Goal: Task Accomplishment & Management: Use online tool/utility

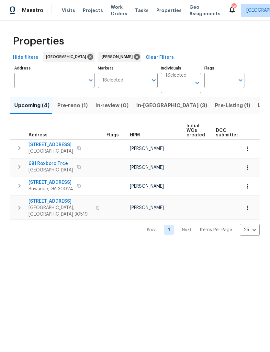
click at [147, 110] on button "In-reno (3)" at bounding box center [172, 105] width 79 height 17
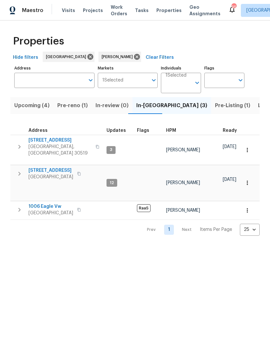
click at [61, 144] on span "Buford, GA 30519" at bounding box center [60, 149] width 63 height 13
click at [59, 174] on span "Gainesville, GA 30506" at bounding box center [51, 177] width 45 height 6
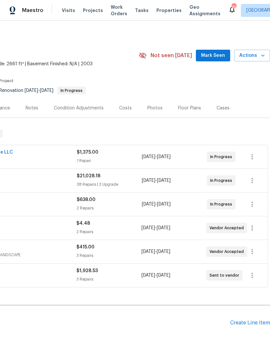
scroll to position [0, 96]
click at [220, 61] on button "Mark Seen" at bounding box center [213, 56] width 34 height 12
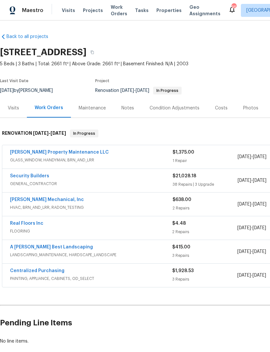
scroll to position [0, 0]
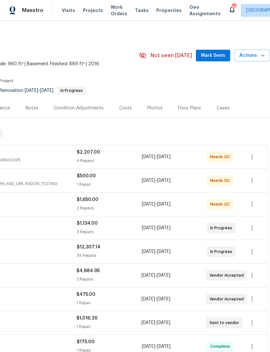
scroll to position [0, 96]
click at [217, 59] on button "Mark Seen" at bounding box center [213, 56] width 34 height 12
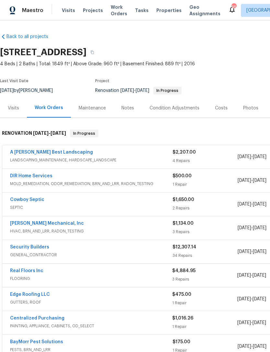
scroll to position [0, 0]
click at [21, 200] on link "Cowboy Septic" at bounding box center [27, 199] width 34 height 5
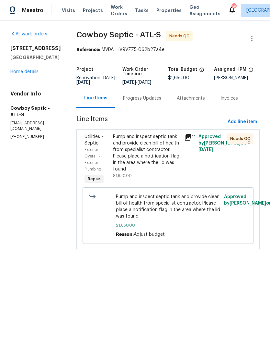
click at [151, 156] on div "Pump and inspect septic tank and provide clean bill of health from specialist c…" at bounding box center [146, 152] width 67 height 39
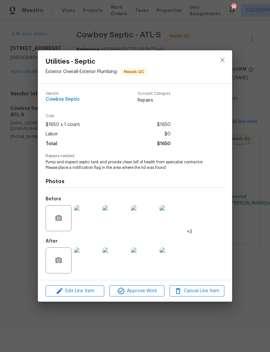
click at [94, 260] on img at bounding box center [87, 260] width 26 height 26
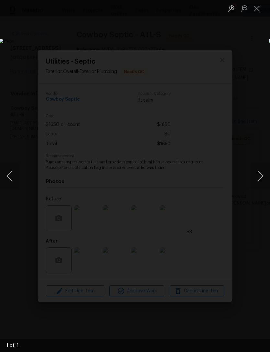
click at [210, 198] on img "Lightbox" at bounding box center [104, 176] width 211 height 274
click at [260, 13] on button "Close lightbox" at bounding box center [257, 8] width 13 height 11
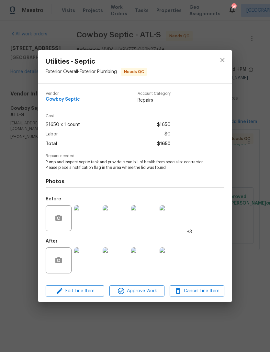
click at [88, 223] on img at bounding box center [87, 218] width 26 height 26
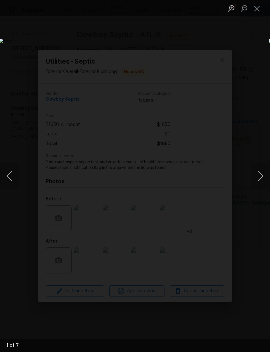
click at [260, 181] on button "Next image" at bounding box center [260, 176] width 19 height 26
click at [9, 173] on button "Previous image" at bounding box center [9, 176] width 19 height 26
click at [262, 180] on button "Next image" at bounding box center [260, 176] width 19 height 26
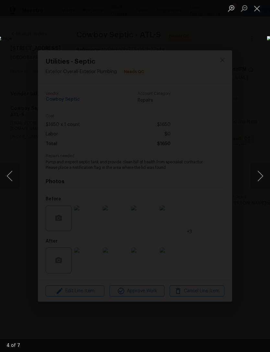
click at [262, 181] on button "Next image" at bounding box center [260, 176] width 19 height 26
click at [260, 180] on button "Next image" at bounding box center [260, 176] width 19 height 26
click at [260, 182] on button "Next image" at bounding box center [260, 176] width 19 height 26
click at [259, 12] on button "Close lightbox" at bounding box center [257, 8] width 13 height 11
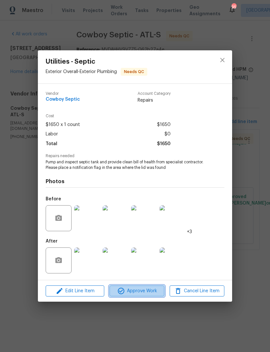
click at [134, 293] on span "Approve Work" at bounding box center [137, 291] width 51 height 8
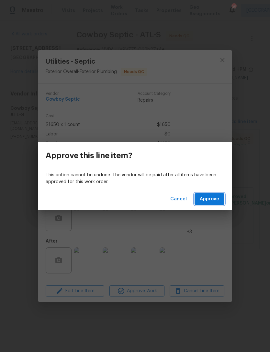
click at [210, 198] on span "Approve" at bounding box center [209, 199] width 19 height 8
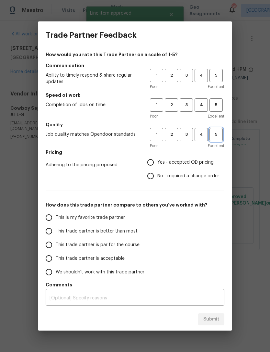
click at [214, 136] on span "5" at bounding box center [216, 134] width 12 height 7
click at [217, 105] on span "5" at bounding box center [216, 104] width 12 height 7
click at [215, 78] on span "5" at bounding box center [216, 75] width 12 height 7
click at [151, 166] on input "Yes - accepted OD pricing" at bounding box center [151, 162] width 14 height 14
radio input "true"
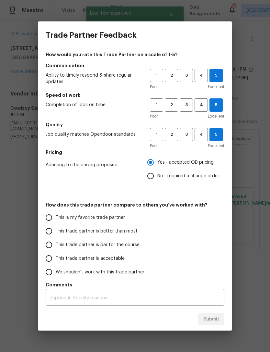
click at [48, 223] on input "This is my favorite trade partner" at bounding box center [49, 217] width 14 height 14
click at [218, 321] on span "Submit" at bounding box center [212, 319] width 16 height 8
radio input "true"
radio input "false"
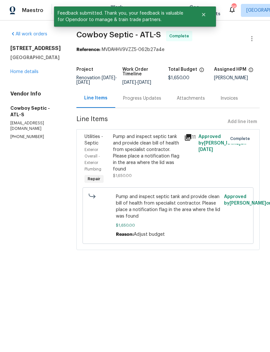
click at [142, 96] on div "Progress Updates" at bounding box center [142, 98] width 38 height 6
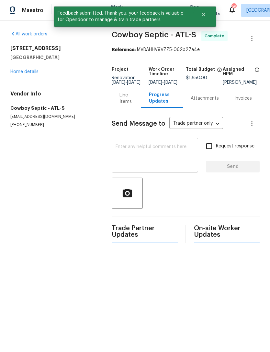
click at [145, 154] on textarea at bounding box center [155, 155] width 79 height 23
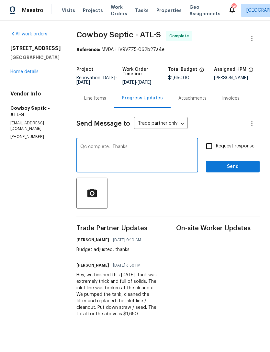
type textarea "Qc complete. Thanks"
click at [245, 165] on span "Send" at bounding box center [232, 166] width 43 height 8
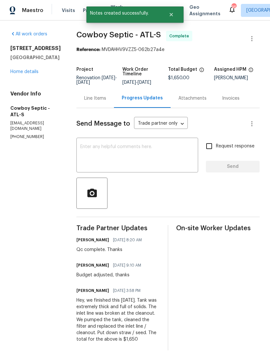
click at [29, 74] on link "Home details" at bounding box center [24, 71] width 28 height 5
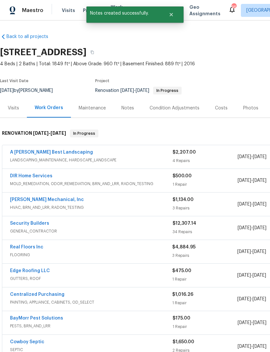
click at [41, 177] on link "DIR Home Services" at bounding box center [31, 176] width 42 height 5
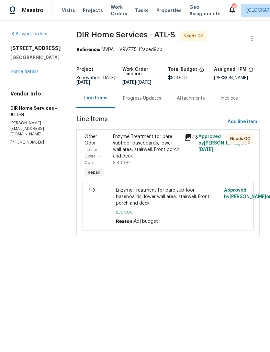
click at [158, 151] on div "Enzyme Treatment for bare subfloor baseboards, lower wall area, stairwell. Fron…" at bounding box center [146, 146] width 67 height 26
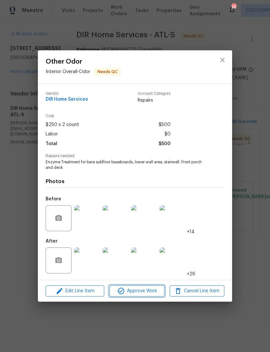
click at [140, 289] on span "Approve Work" at bounding box center [137, 291] width 51 height 8
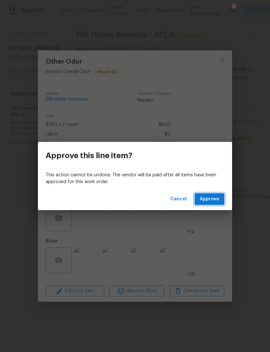
click at [212, 196] on span "Approve" at bounding box center [209, 199] width 19 height 8
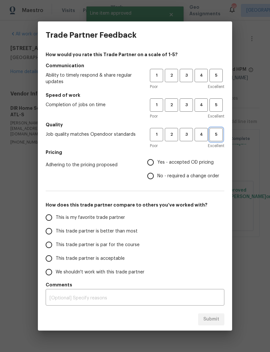
click at [221, 135] on span "5" at bounding box center [216, 134] width 12 height 7
click at [217, 112] on button "5" at bounding box center [216, 104] width 13 height 13
click at [220, 78] on span "5" at bounding box center [216, 75] width 12 height 7
click at [157, 162] on input "Yes - accepted OD pricing" at bounding box center [151, 162] width 14 height 14
radio input "true"
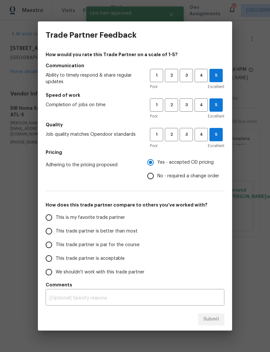
click at [51, 220] on input "This is my favorite trade partner" at bounding box center [49, 217] width 14 height 14
click at [215, 315] on span "Submit" at bounding box center [212, 319] width 16 height 8
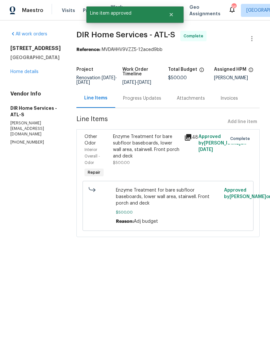
radio input "true"
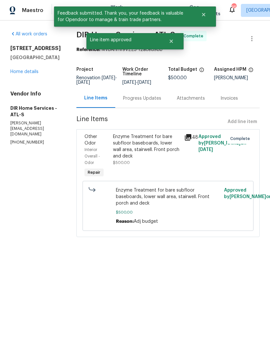
click at [153, 102] on div "Progress Updates" at bounding box center [142, 98] width 38 height 6
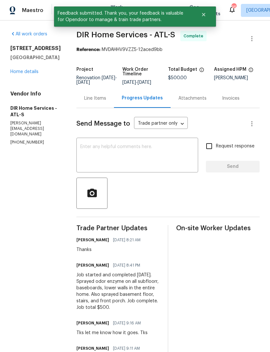
click at [141, 142] on div "Send Message to Trade partner only Trade partner only ​ x ​ Request response Se…" at bounding box center [169, 309] width 184 height 402
click at [142, 150] on textarea at bounding box center [137, 155] width 114 height 23
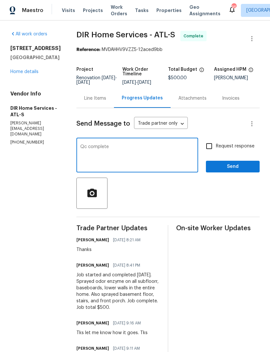
type textarea "Qc complete"
click at [242, 173] on button "Send" at bounding box center [233, 167] width 54 height 12
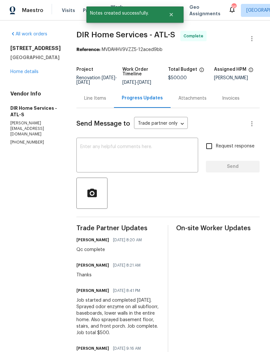
click at [32, 70] on link "Home details" at bounding box center [24, 71] width 28 height 5
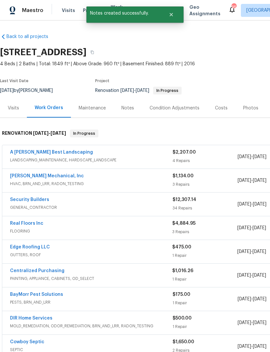
click at [52, 154] on link "A Lopez Best Landscaping" at bounding box center [51, 152] width 83 height 5
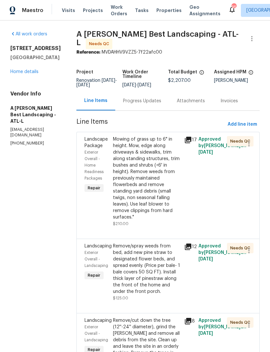
click at [161, 189] on div "Mowing of grass up to 6" in height. Mow, edge along driveways & sidewalks, trim…" at bounding box center [146, 178] width 67 height 84
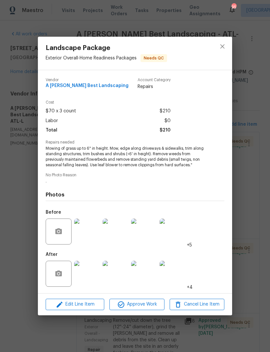
click at [96, 280] on img at bounding box center [87, 273] width 26 height 26
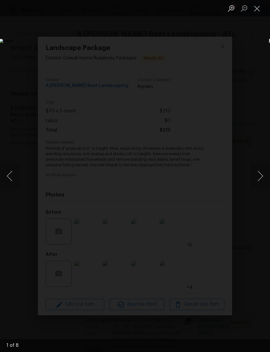
click at [259, 179] on button "Next image" at bounding box center [260, 176] width 19 height 26
click at [258, 182] on button "Next image" at bounding box center [260, 176] width 19 height 26
click at [259, 181] on button "Next image" at bounding box center [260, 176] width 19 height 26
click at [261, 180] on button "Next image" at bounding box center [260, 176] width 19 height 26
click at [11, 182] on button "Previous image" at bounding box center [9, 176] width 19 height 26
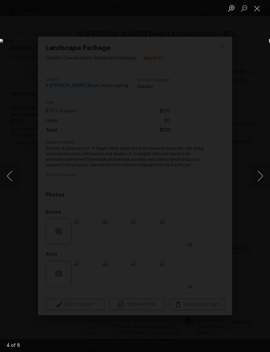
click at [260, 181] on button "Next image" at bounding box center [260, 176] width 19 height 26
click at [8, 178] on button "Previous image" at bounding box center [9, 176] width 19 height 26
click at [260, 177] on button "Next image" at bounding box center [260, 176] width 19 height 26
click at [259, 180] on button "Next image" at bounding box center [260, 176] width 19 height 26
click at [13, 178] on button "Previous image" at bounding box center [9, 176] width 19 height 26
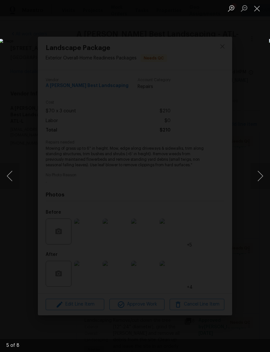
click at [259, 184] on button "Next image" at bounding box center [260, 176] width 19 height 26
click at [260, 181] on button "Next image" at bounding box center [260, 176] width 19 height 26
click at [260, 180] on button "Next image" at bounding box center [260, 176] width 19 height 26
click at [258, 14] on button "Close lightbox" at bounding box center [257, 8] width 13 height 11
click at [260, 16] on ul "Lightbox" at bounding box center [247, 8] width 45 height 16
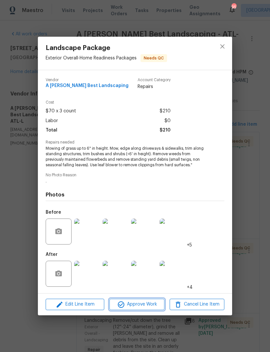
click at [143, 303] on span "Approve Work" at bounding box center [137, 304] width 51 height 8
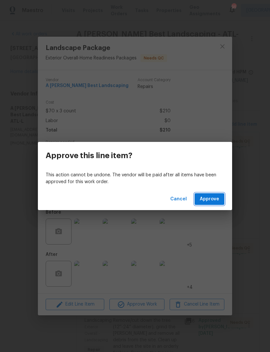
click at [207, 200] on span "Approve" at bounding box center [209, 199] width 19 height 8
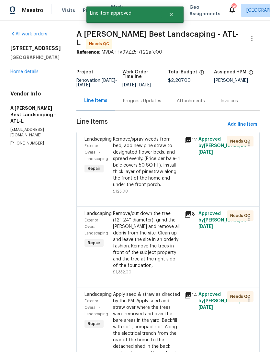
click at [158, 169] on div "Remove/spray weeds from bed, add new pine straw to designated flower beds, and …" at bounding box center [146, 162] width 67 height 52
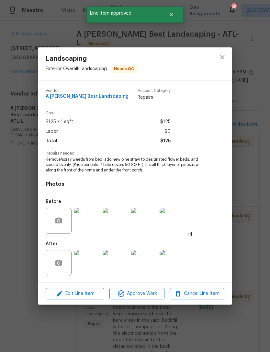
click at [91, 268] on img at bounding box center [87, 263] width 26 height 26
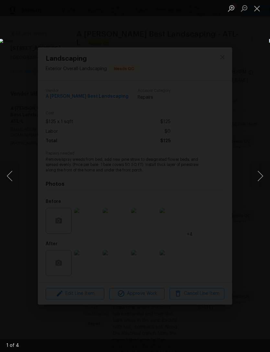
click at [260, 179] on button "Next image" at bounding box center [260, 176] width 19 height 26
click at [261, 178] on button "Next image" at bounding box center [260, 176] width 19 height 26
click at [262, 176] on button "Next image" at bounding box center [260, 176] width 19 height 26
click at [260, 12] on button "Close lightbox" at bounding box center [257, 8] width 13 height 11
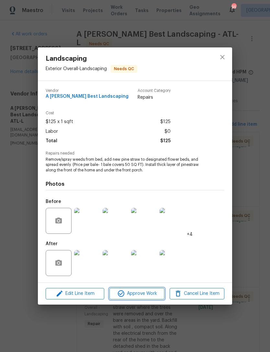
click at [142, 294] on span "Approve Work" at bounding box center [137, 293] width 51 height 8
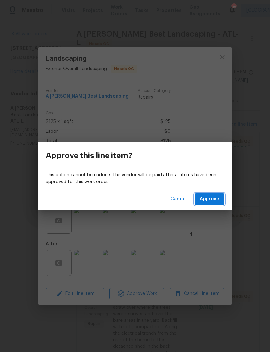
click at [214, 196] on span "Approve" at bounding box center [209, 199] width 19 height 8
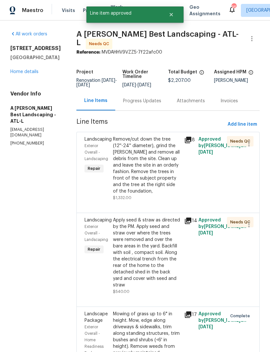
click at [168, 184] on div "Remove/cut down the tree (12''-24'' diameter), grind the stump and remove all d…" at bounding box center [146, 165] width 67 height 58
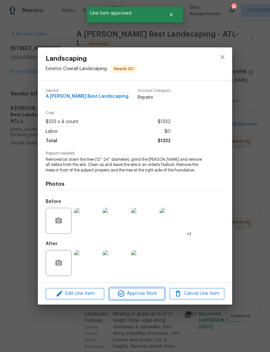
click at [148, 293] on span "Approve Work" at bounding box center [137, 293] width 51 height 8
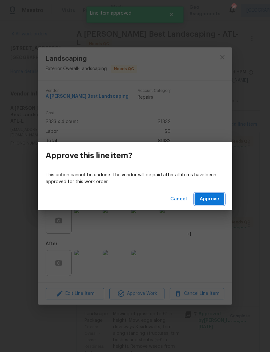
click at [211, 200] on span "Approve" at bounding box center [209, 199] width 19 height 8
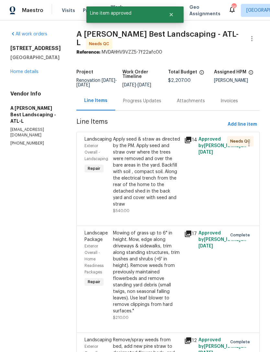
click at [158, 201] on div "Apply seed & straw as directed by the PM. Apply seed and straw over where the t…" at bounding box center [146, 171] width 67 height 71
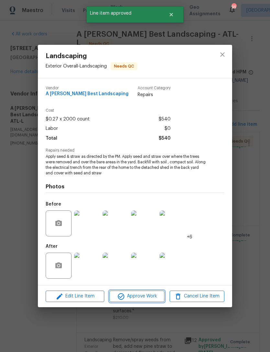
click at [151, 297] on span "Approve Work" at bounding box center [137, 296] width 51 height 8
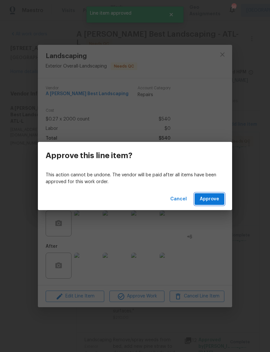
click at [212, 199] on span "Approve" at bounding box center [209, 199] width 19 height 8
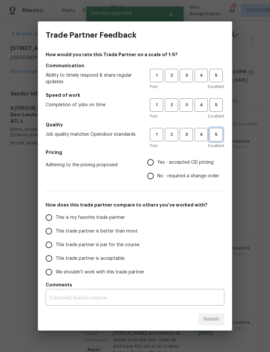
click at [219, 139] on button "5" at bounding box center [216, 134] width 13 height 13
click at [222, 107] on span "5" at bounding box center [216, 104] width 12 height 7
click at [219, 77] on span "5" at bounding box center [216, 75] width 12 height 7
click at [152, 166] on input "Yes - accepted OD pricing" at bounding box center [151, 162] width 14 height 14
radio input "true"
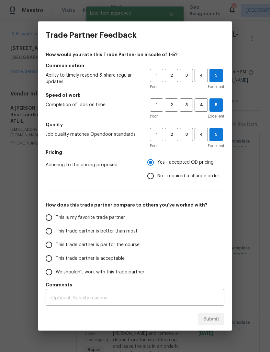
click at [50, 217] on input "This is my favorite trade partner" at bounding box center [49, 217] width 14 height 14
click at [216, 318] on span "Submit" at bounding box center [212, 319] width 16 height 8
radio input "true"
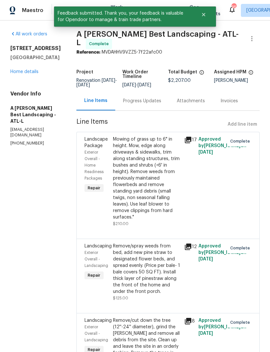
click at [161, 104] on div "Progress Updates" at bounding box center [142, 101] width 38 height 6
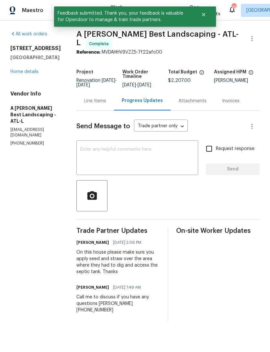
click at [151, 154] on textarea at bounding box center [137, 158] width 114 height 23
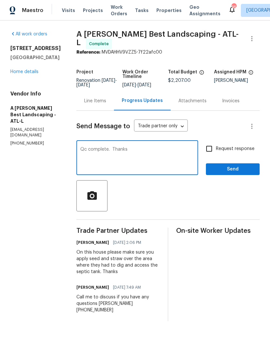
type textarea "Qc complete. Thanks"
click at [239, 173] on span "Send" at bounding box center [232, 169] width 43 height 8
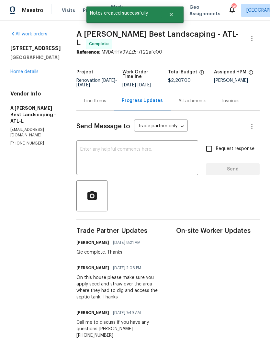
click at [34, 74] on link "Home details" at bounding box center [24, 71] width 28 height 5
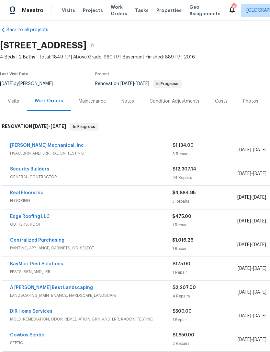
scroll to position [6, 0]
click at [127, 102] on div "Notes" at bounding box center [128, 101] width 13 height 6
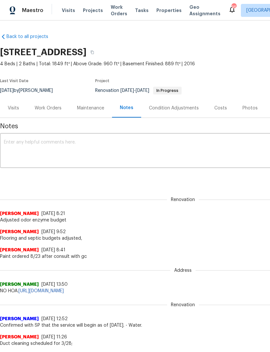
click at [84, 142] on textarea at bounding box center [183, 151] width 359 height 23
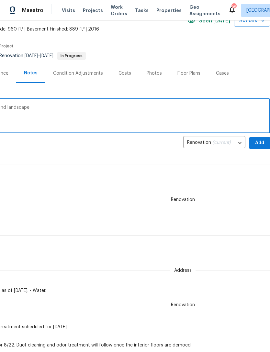
scroll to position [35, 96]
type textarea "Qc septic, 1st odor treatment ( enzyme), and landscape"
click at [262, 141] on span "Add" at bounding box center [260, 143] width 10 height 8
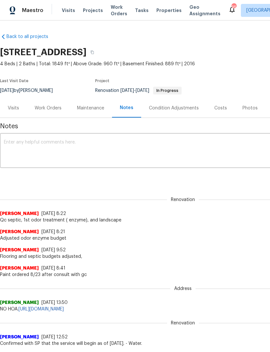
scroll to position [0, 0]
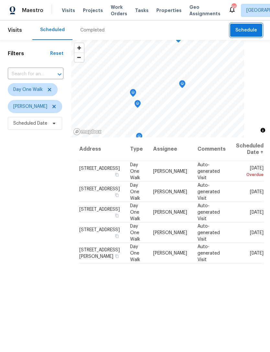
click at [248, 31] on span "Schedule" at bounding box center [247, 30] width 22 height 8
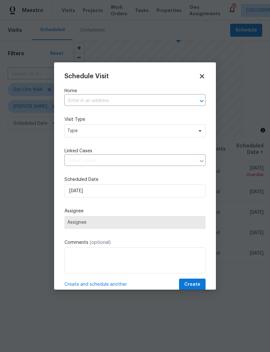
click at [129, 102] on input "text" at bounding box center [126, 101] width 123 height 10
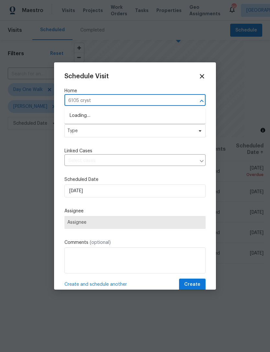
type input "6105 crys"
click at [138, 115] on li "[STREET_ADDRESS]" at bounding box center [135, 115] width 141 height 11
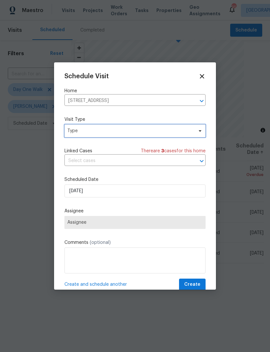
click at [198, 131] on icon at bounding box center [200, 130] width 5 height 5
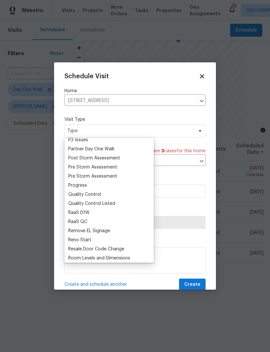
scroll to position [394, 0]
click at [78, 183] on div "Progress" at bounding box center [77, 185] width 19 height 6
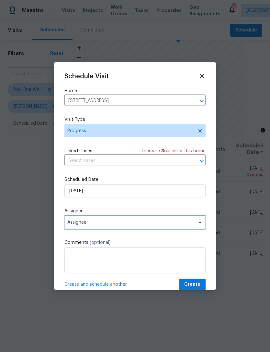
click at [199, 221] on span "Assignee" at bounding box center [135, 222] width 141 height 13
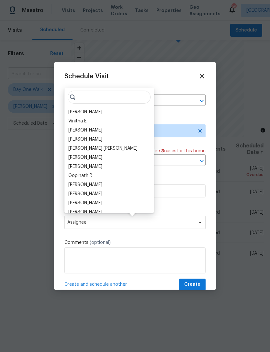
click at [101, 109] on div "[PERSON_NAME]" at bounding box center [85, 112] width 34 height 6
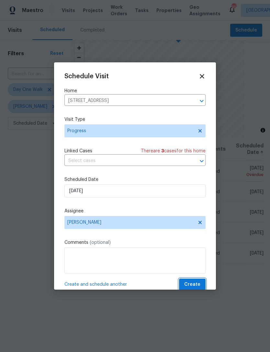
click at [195, 286] on span "Create" at bounding box center [193, 284] width 16 height 8
